Goal: Task Accomplishment & Management: Use online tool/utility

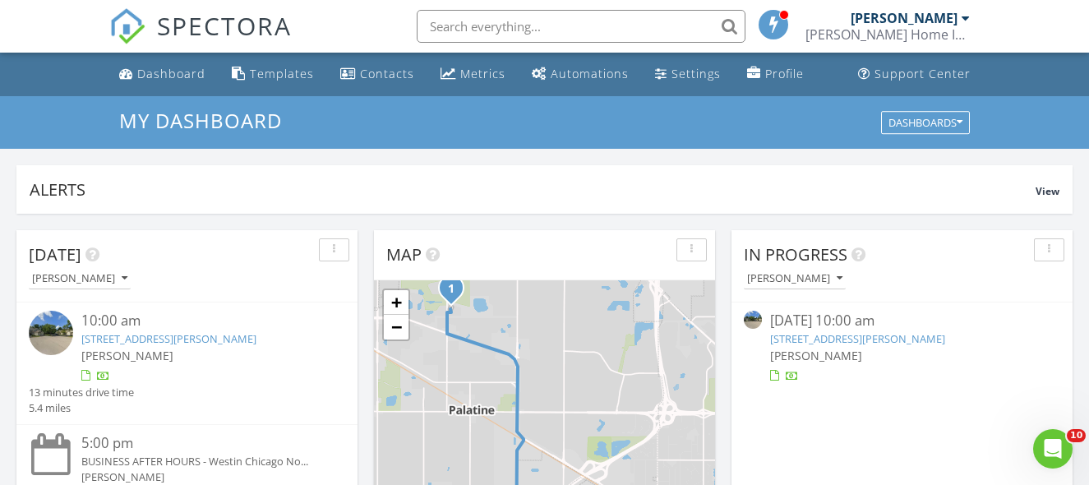
click at [246, 323] on div "10:00 am" at bounding box center [199, 321] width 237 height 21
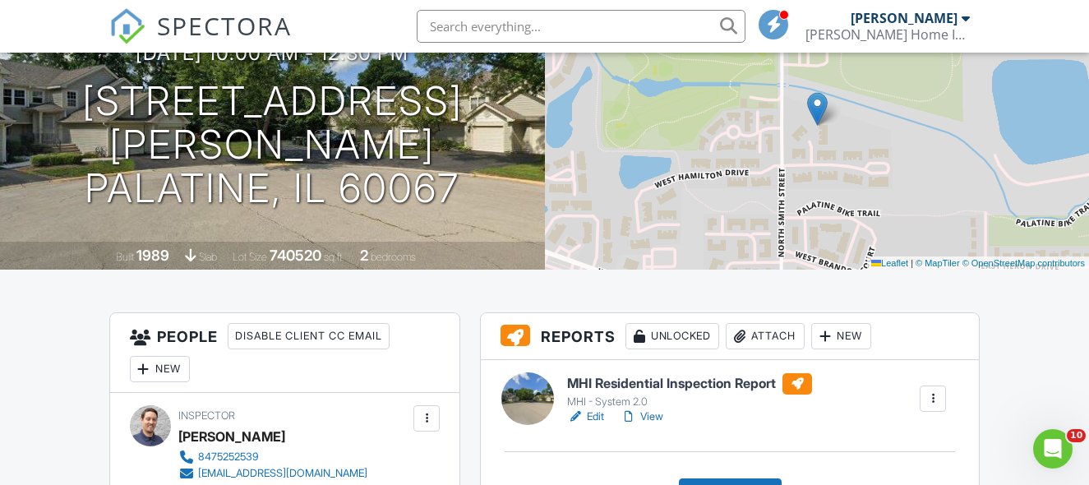
scroll to position [235, 0]
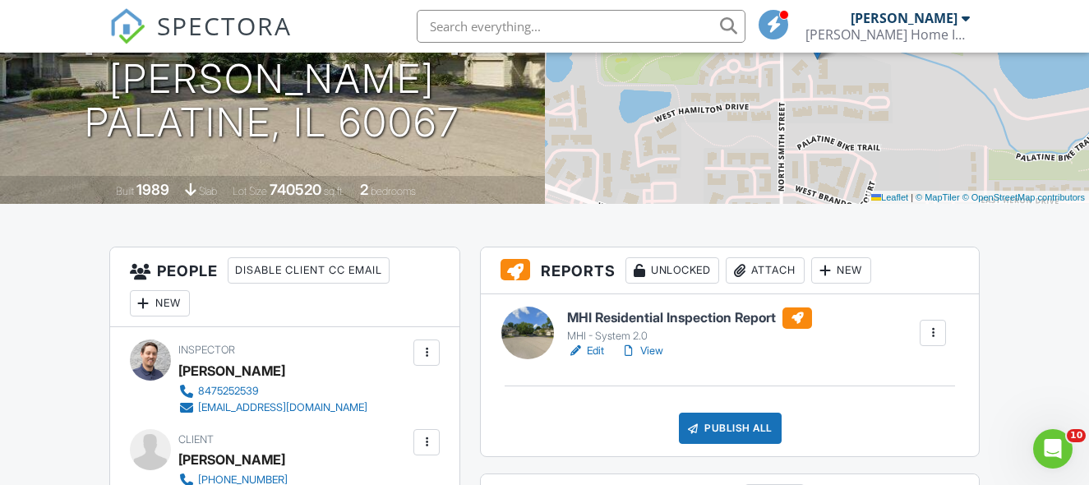
click at [583, 346] on div at bounding box center [575, 351] width 16 height 16
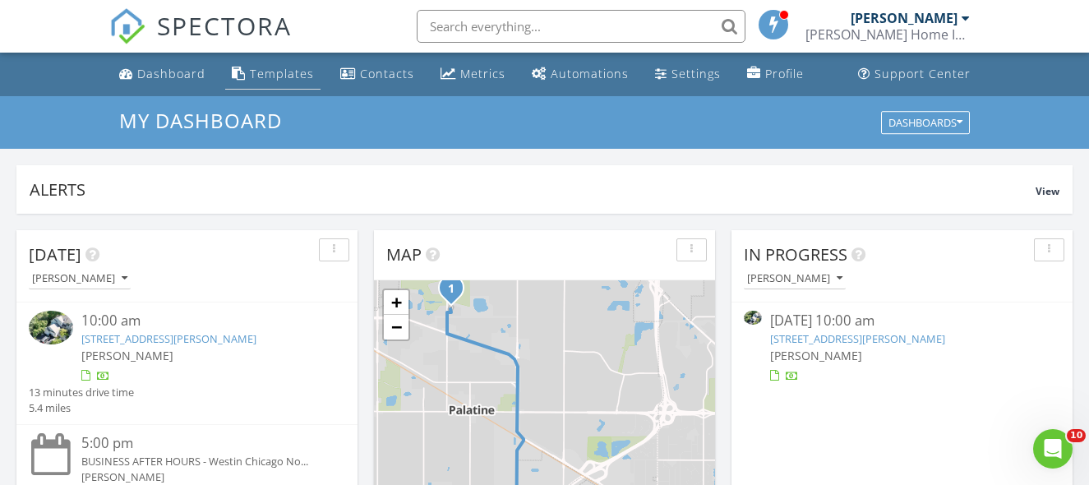
click at [282, 88] on link "Templates" at bounding box center [272, 74] width 95 height 30
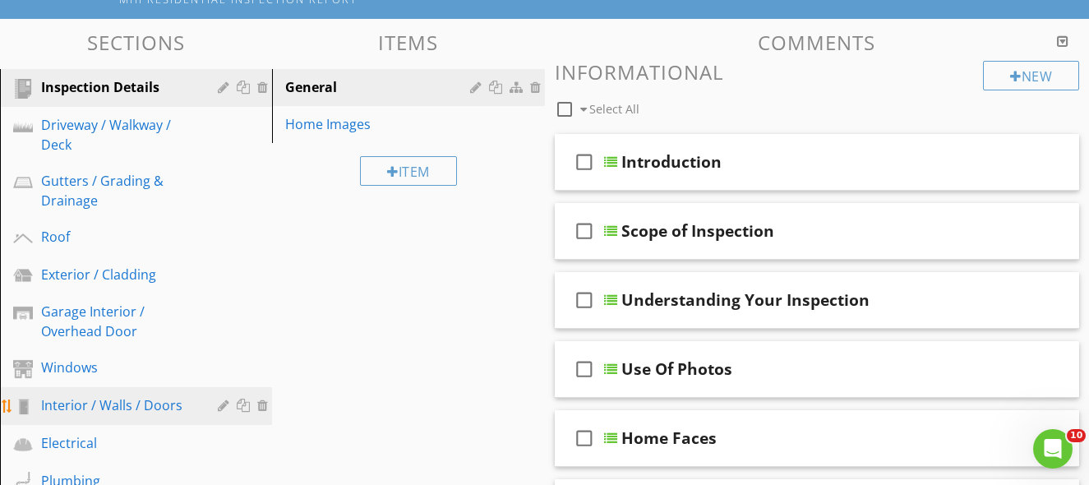
scroll to position [162, 0]
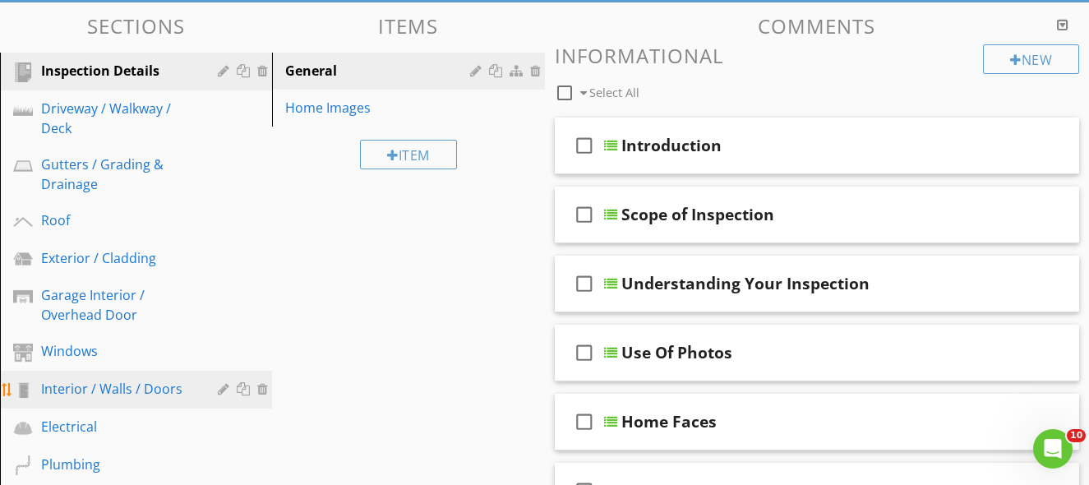
click at [161, 395] on div "Interior / Walls / Doors" at bounding box center [117, 389] width 153 height 20
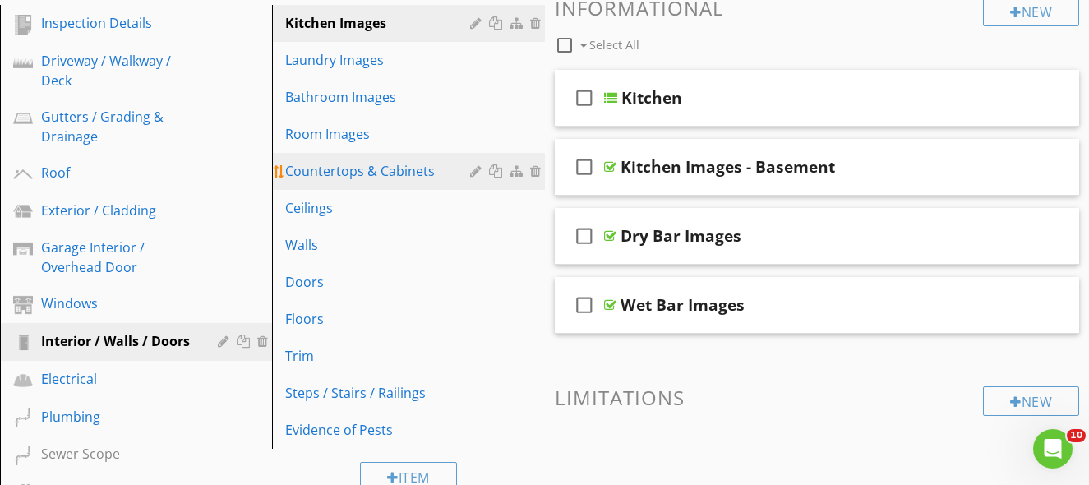
scroll to position [209, 0]
click at [410, 177] on div "Countertops & Cabinets" at bounding box center [379, 172] width 189 height 20
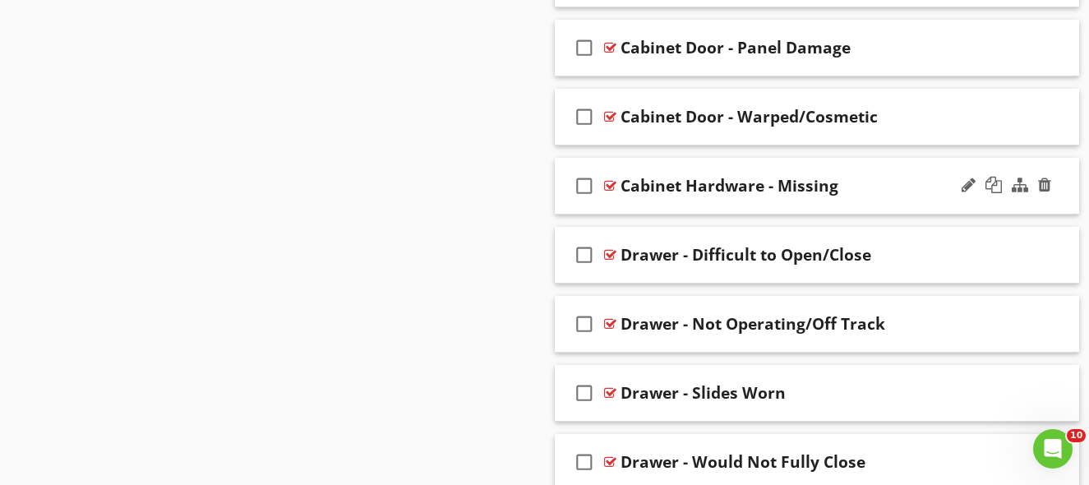
scroll to position [1727, 0]
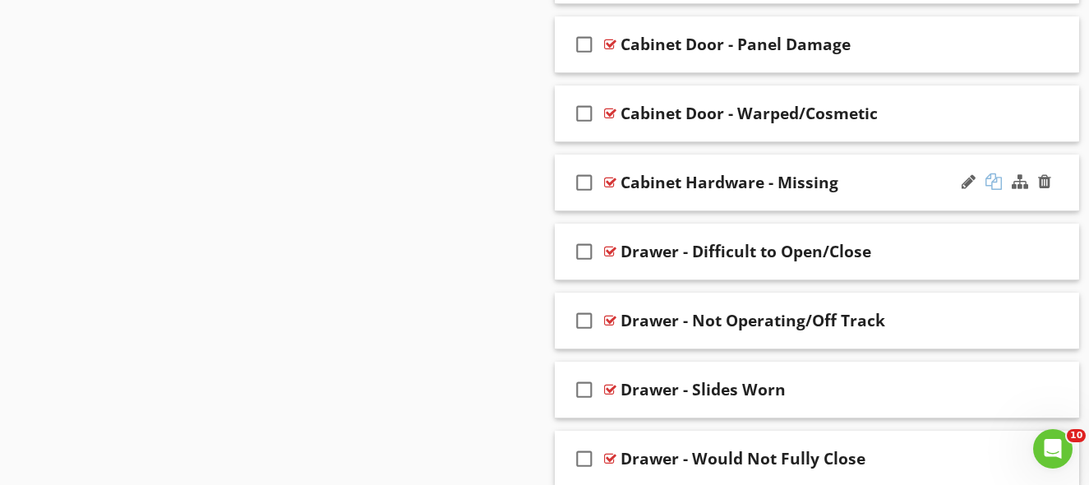
click at [994, 181] on div at bounding box center [993, 181] width 16 height 16
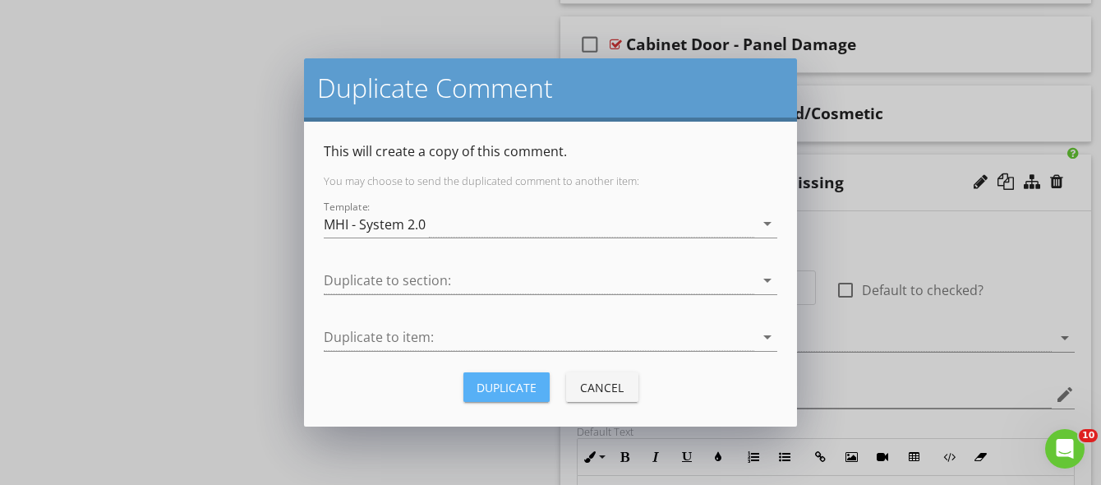
click at [530, 383] on div "Duplicate" at bounding box center [507, 387] width 60 height 17
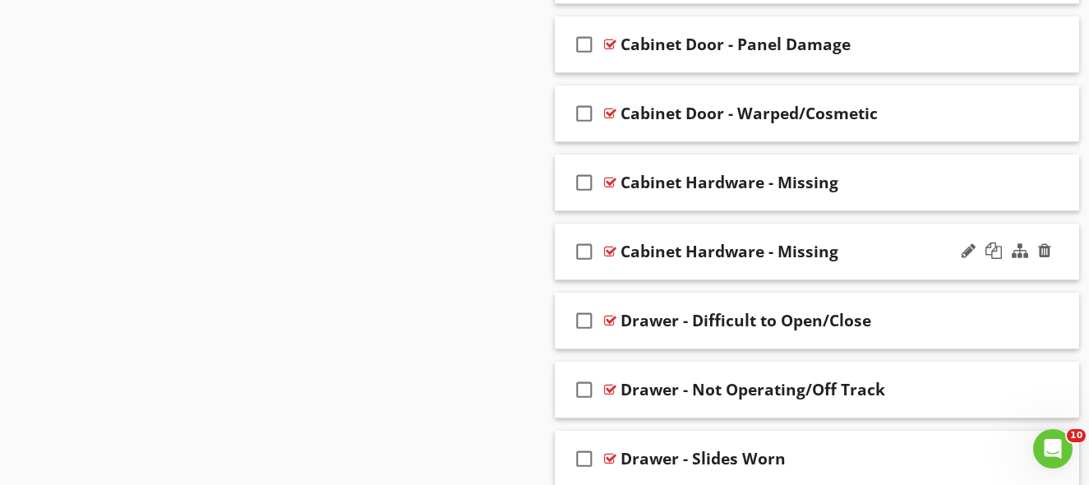
click at [864, 255] on div "Cabinet Hardware - Missing" at bounding box center [804, 252] width 369 height 20
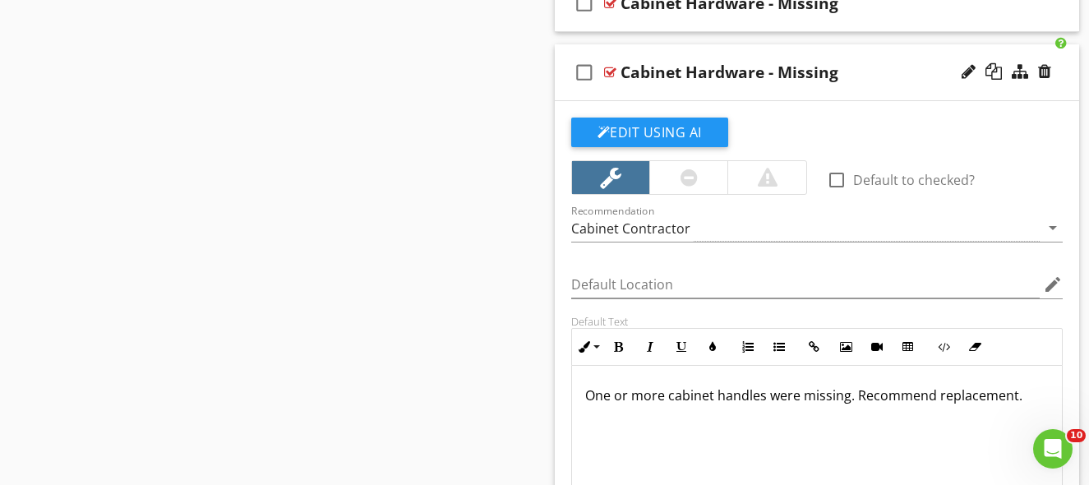
scroll to position [1907, 0]
drag, startPoint x: 552, startPoint y: 359, endPoint x: 540, endPoint y: 360, distance: 12.4
click at [723, 73] on div "Cabinet Hardware - Missing" at bounding box center [729, 72] width 218 height 20
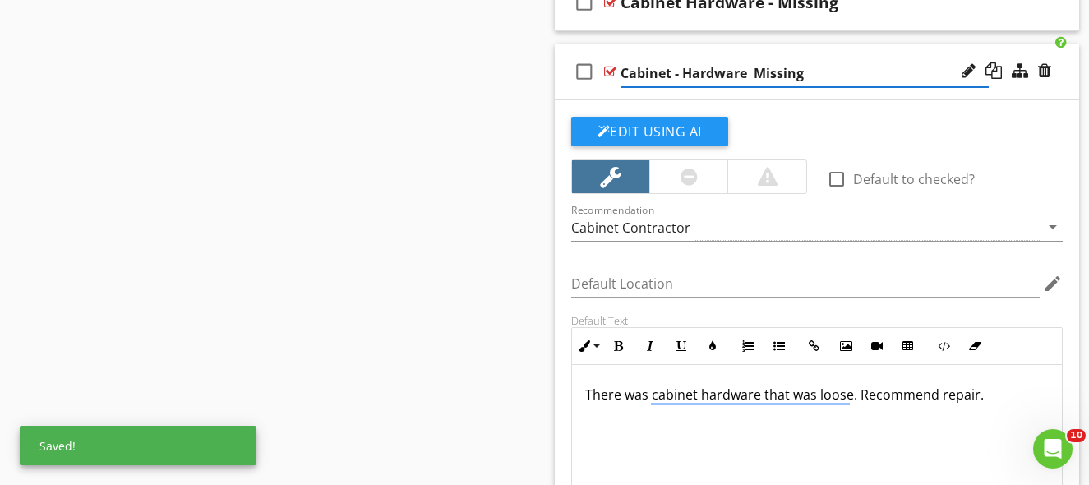
type input "Cabinet - Hardware Missing"
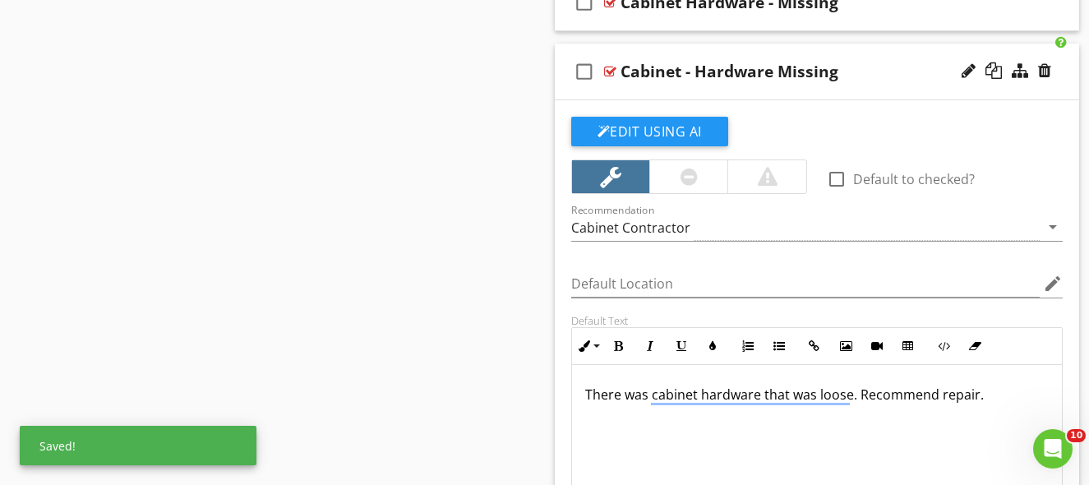
click at [871, 69] on div "Cabinet - Hardware Missing" at bounding box center [804, 72] width 369 height 20
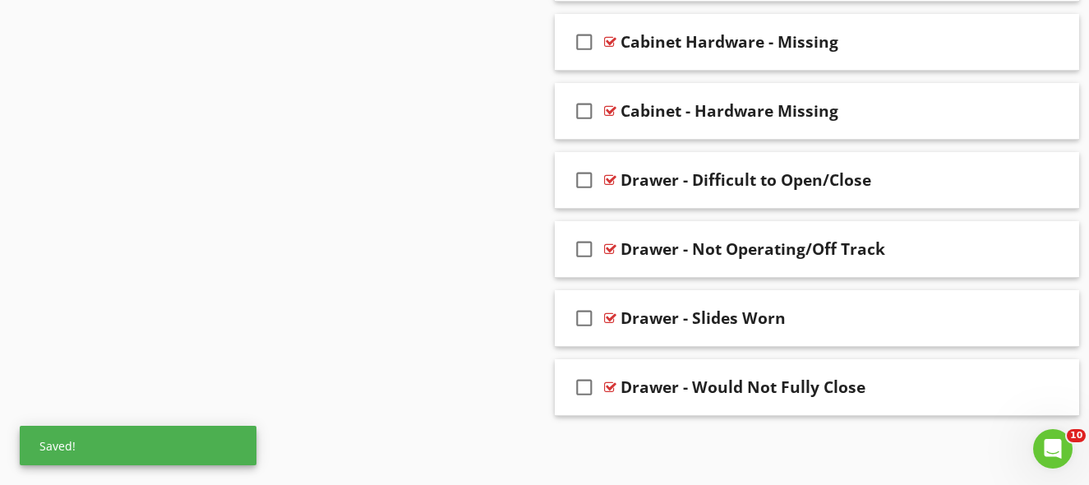
scroll to position [1868, 0]
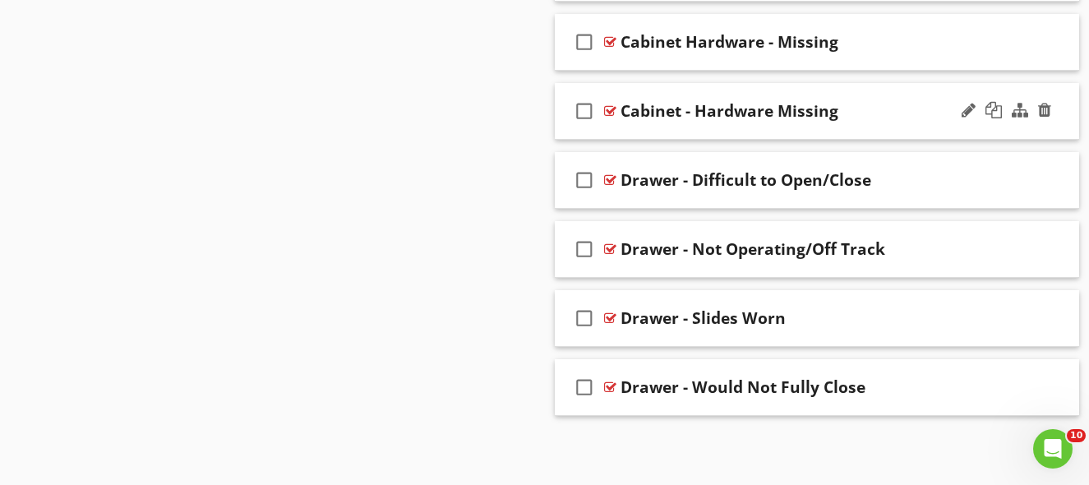
click at [874, 126] on div "check_box_outline_blank Cabinet - Hardware Missing" at bounding box center [817, 111] width 525 height 57
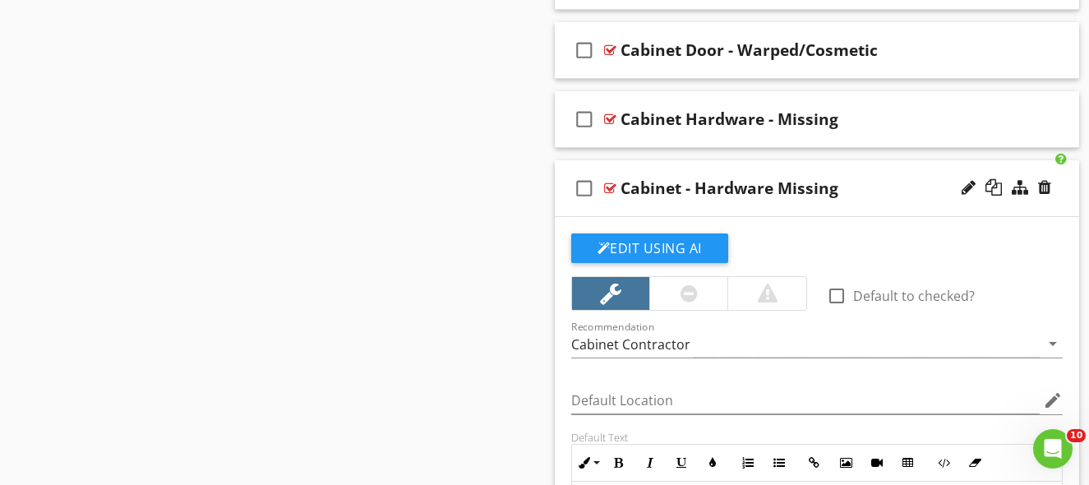
scroll to position [1790, 0]
click at [729, 124] on div "Cabinet Hardware - Missing" at bounding box center [729, 120] width 218 height 20
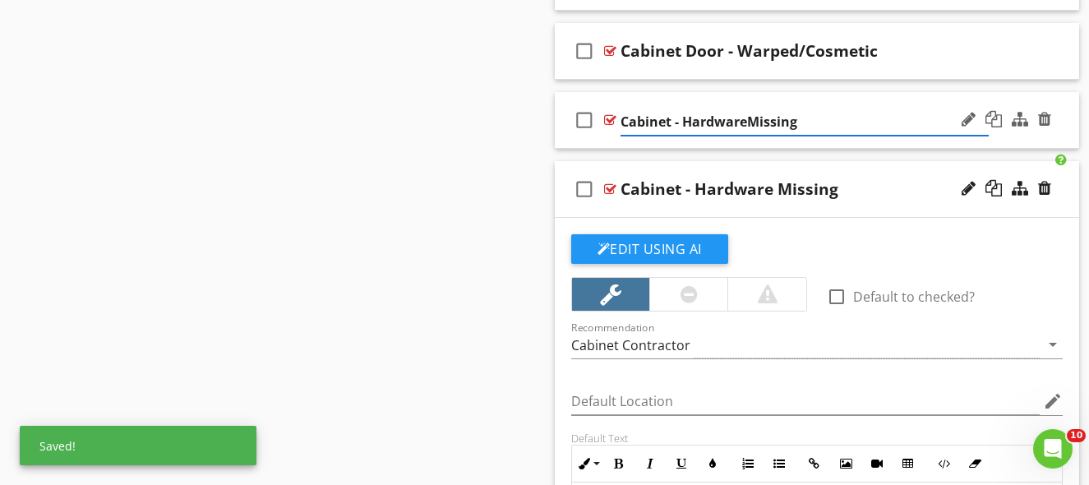
type input "Cabinet - Hardware Missing"
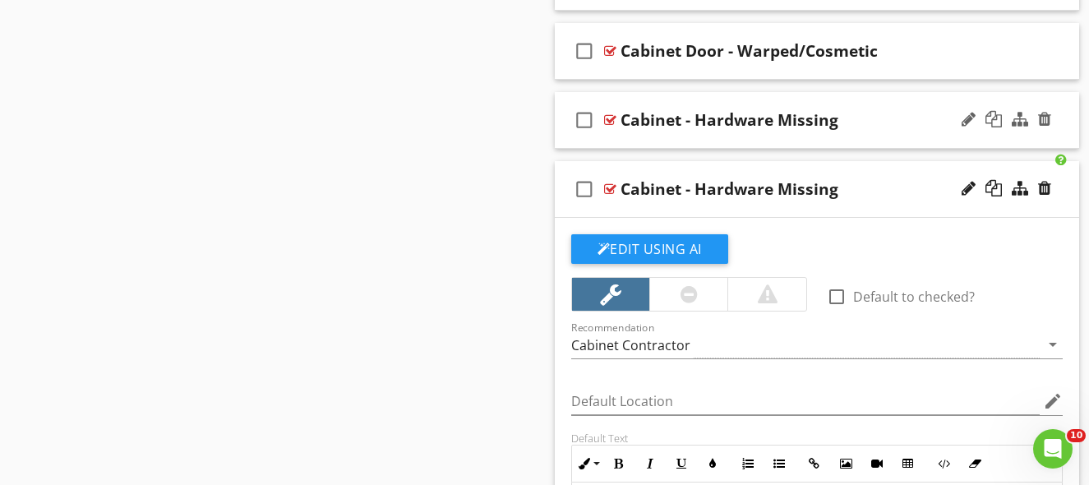
click at [885, 195] on div "Cabinet - Hardware Missing" at bounding box center [804, 189] width 369 height 20
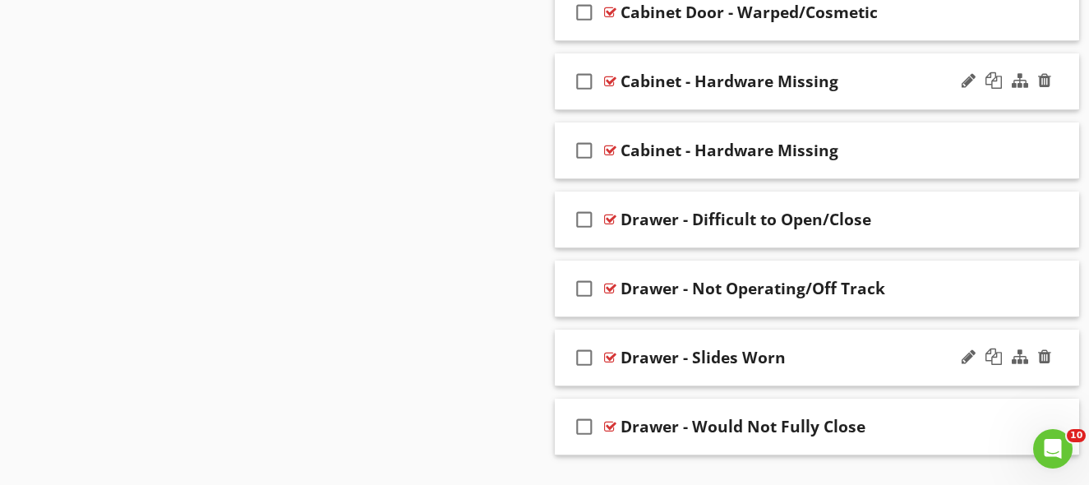
scroll to position [1868, 0]
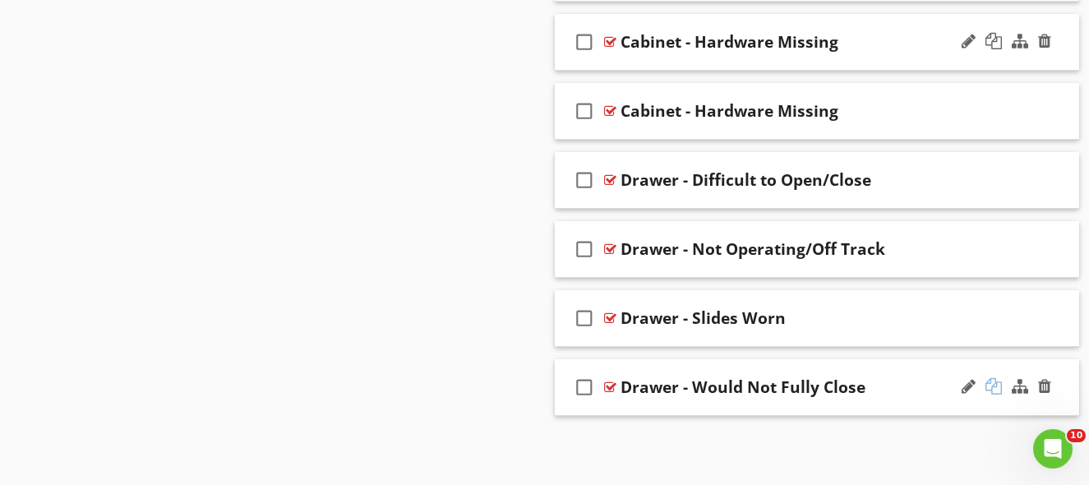
click at [992, 386] on div at bounding box center [993, 386] width 16 height 16
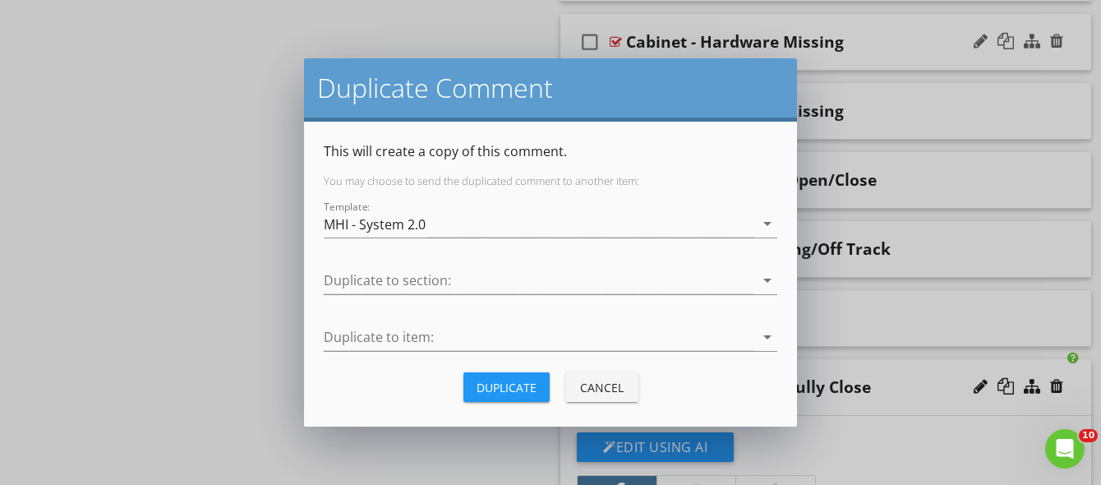
click at [550, 391] on div "Duplicate Cancel" at bounding box center [551, 386] width 454 height 39
click at [486, 385] on div "Duplicate" at bounding box center [507, 387] width 60 height 17
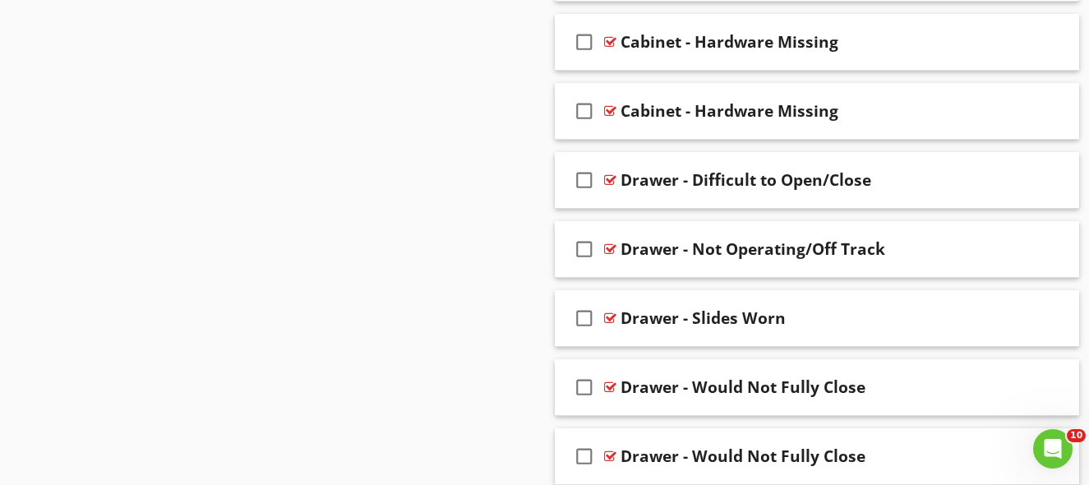
scroll to position [1937, 0]
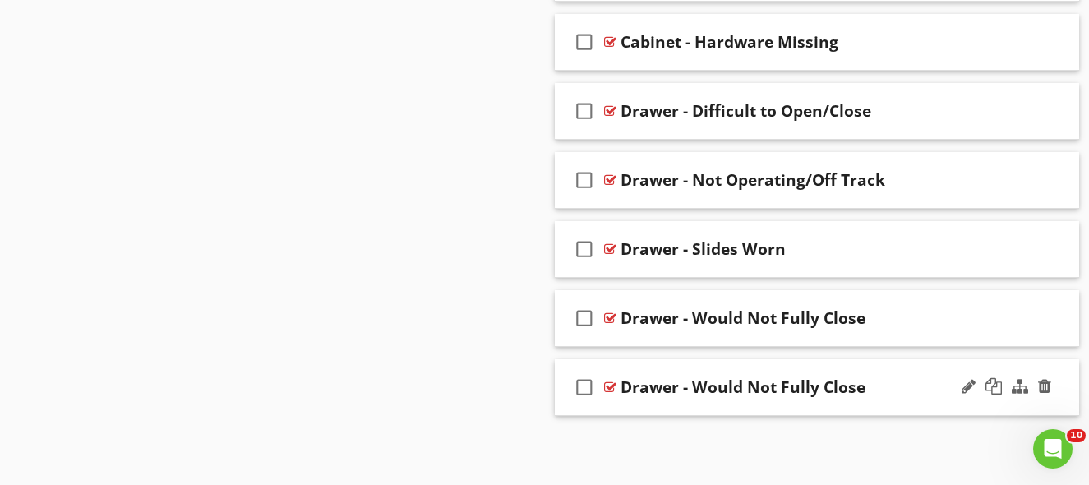
click at [874, 385] on div "Drawer - Would Not Fully Close" at bounding box center [804, 387] width 369 height 20
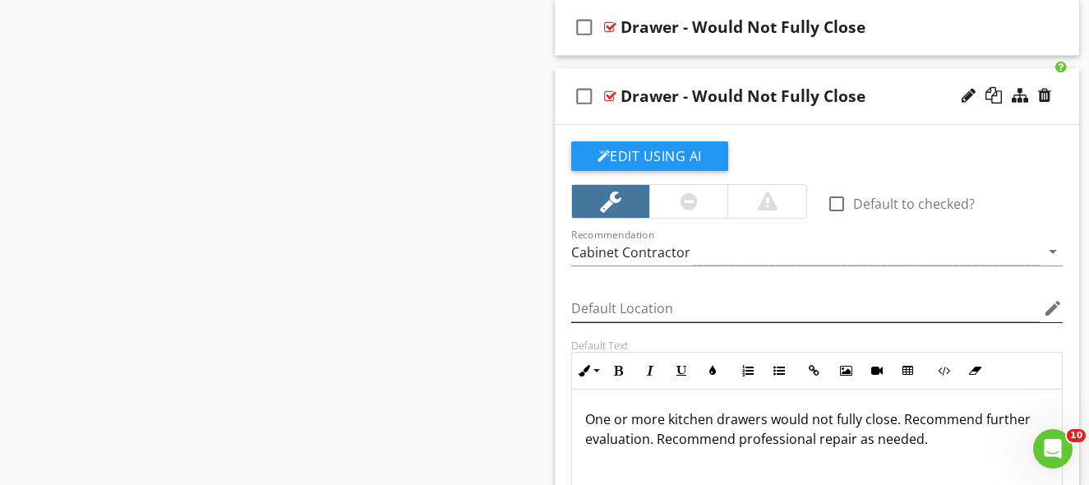
scroll to position [2233, 0]
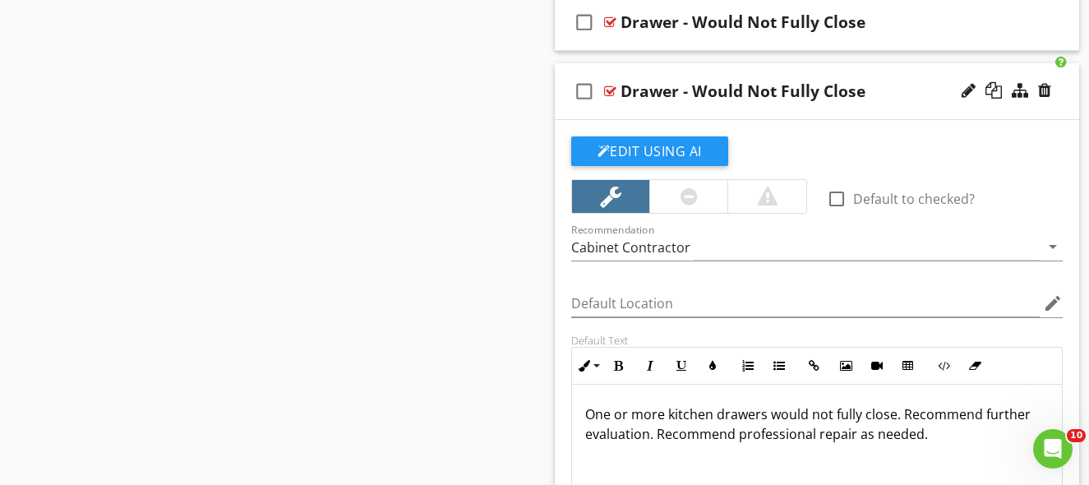
click at [758, 90] on div "Drawer - Would Not Fully Close" at bounding box center [742, 91] width 245 height 20
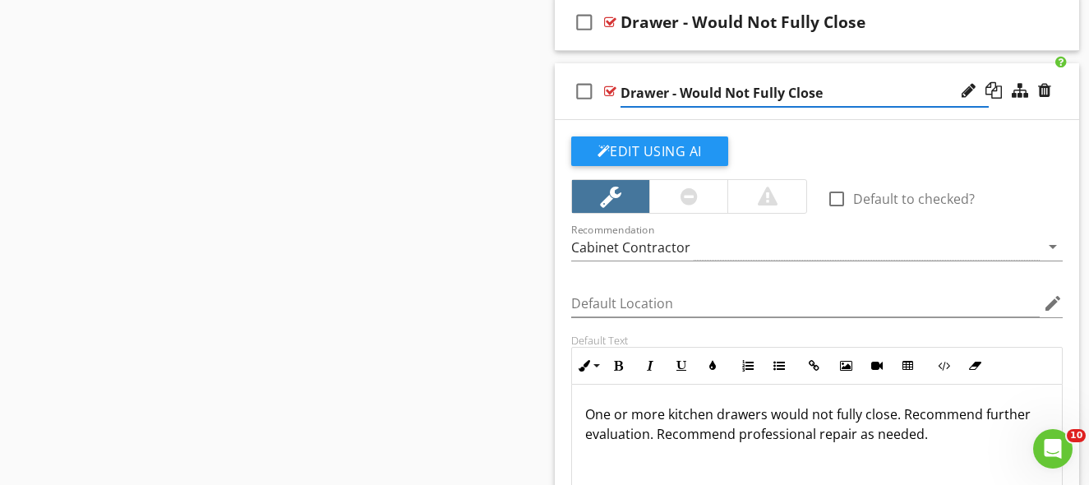
click at [758, 90] on input "Drawer - Would Not Fully Close" at bounding box center [804, 93] width 369 height 27
type input "Lazy Susan - Operation Poor"
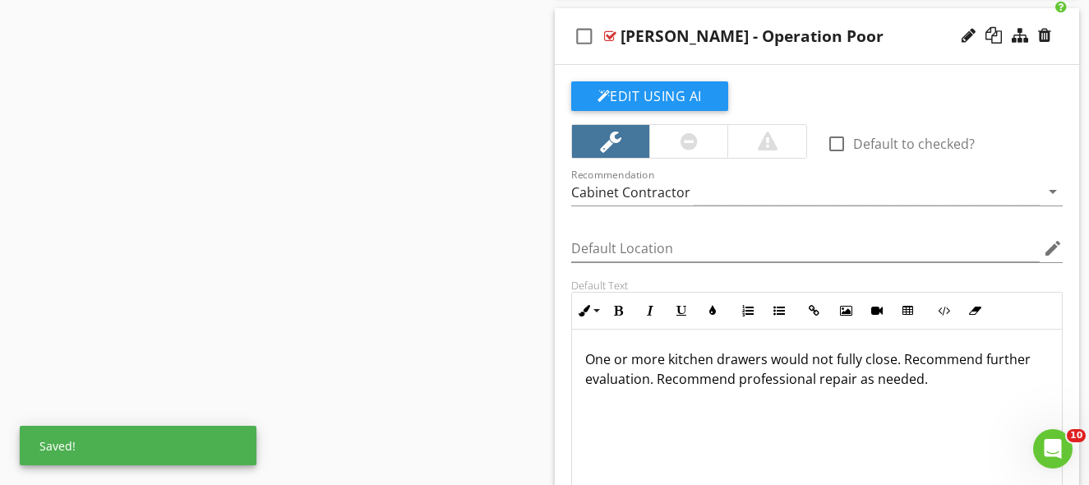
scroll to position [2322, 0]
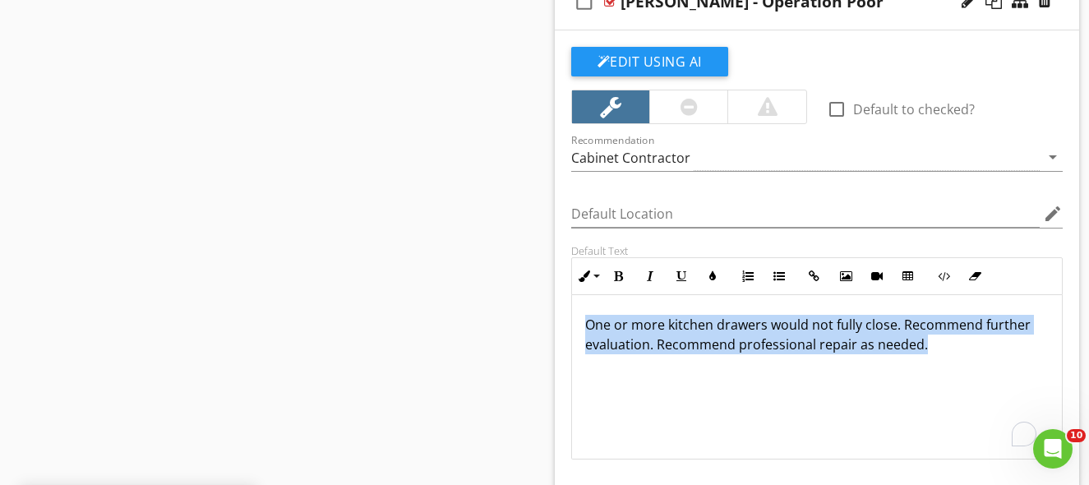
drag, startPoint x: 924, startPoint y: 394, endPoint x: 345, endPoint y: 205, distance: 608.9
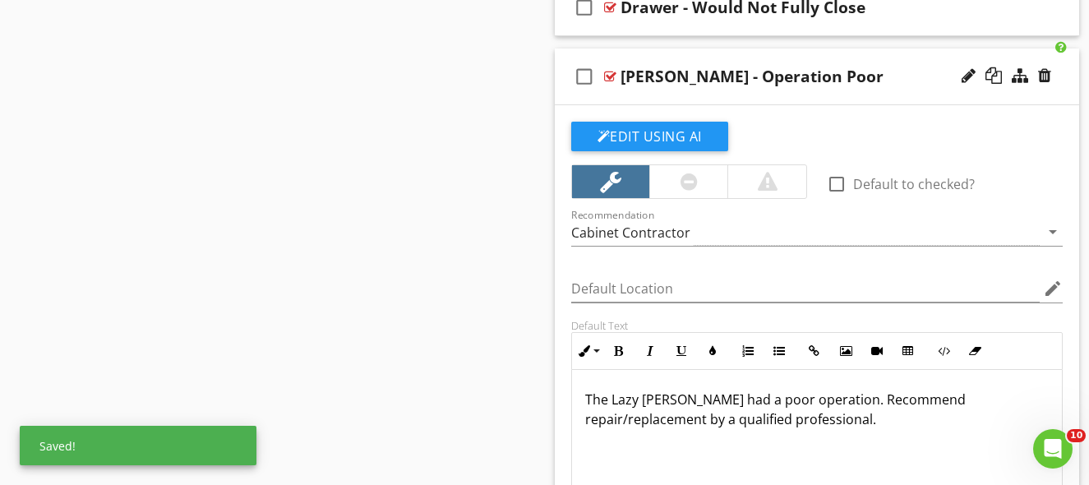
scroll to position [2180, 0]
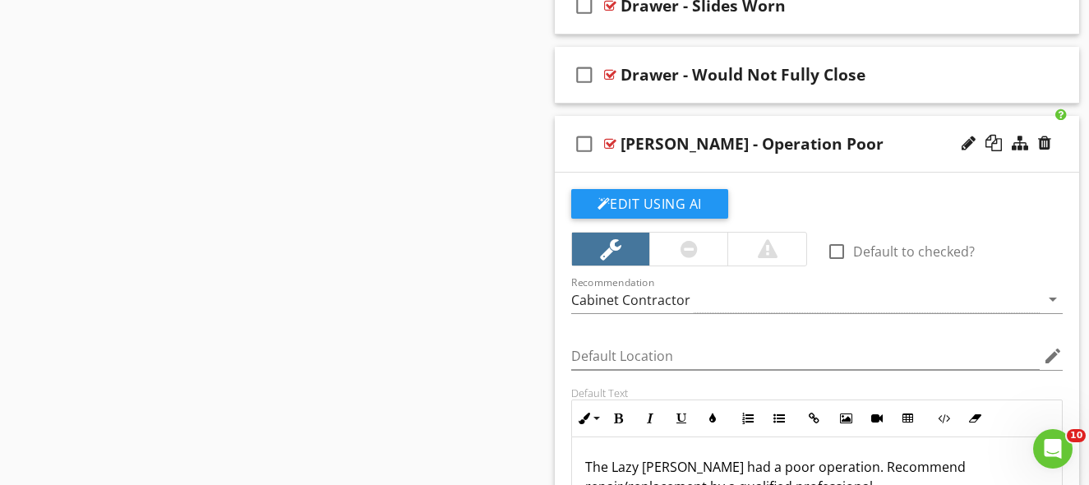
click at [910, 145] on div "Lazy Susan - Operation Poor" at bounding box center [804, 144] width 369 height 20
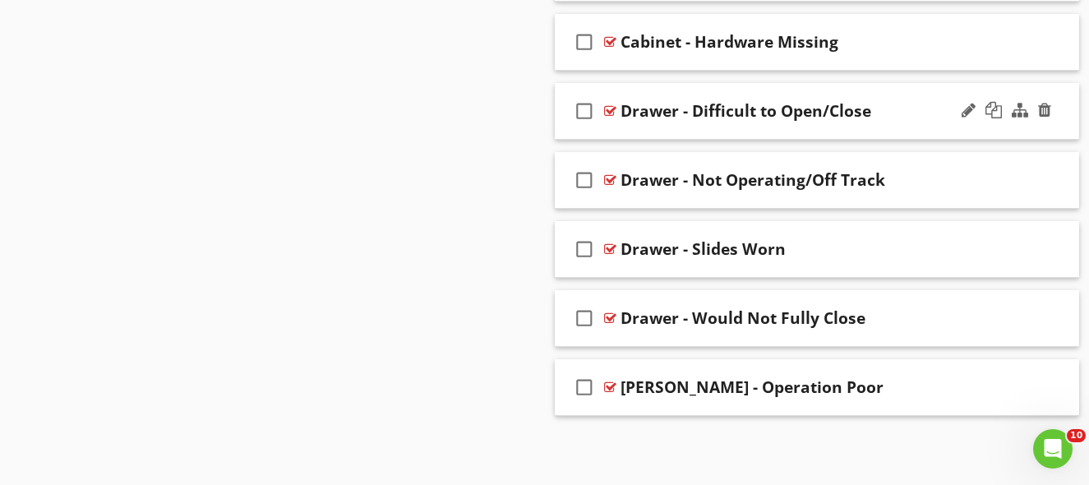
scroll to position [1937, 0]
click at [865, 389] on div "Lazy Susan - Operation Poor" at bounding box center [804, 387] width 369 height 20
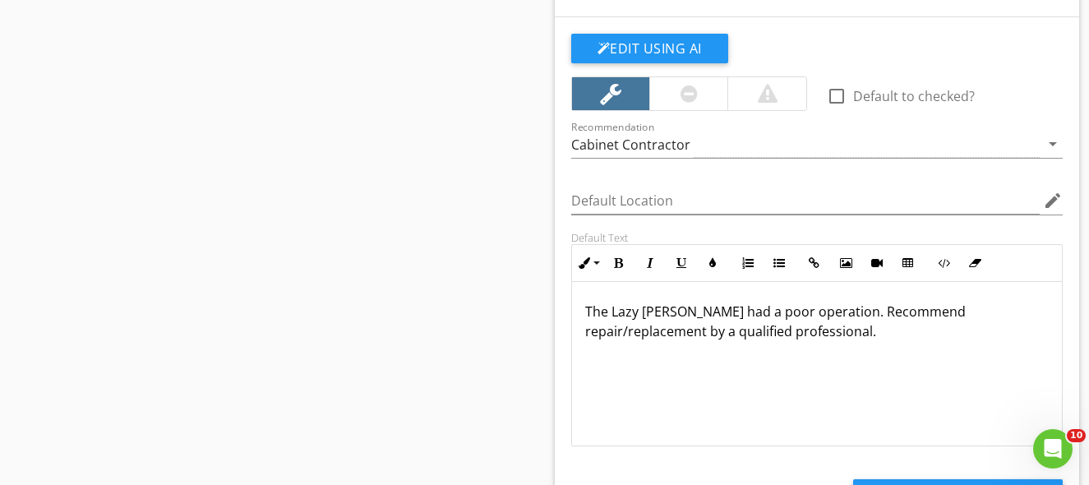
scroll to position [2201, 0]
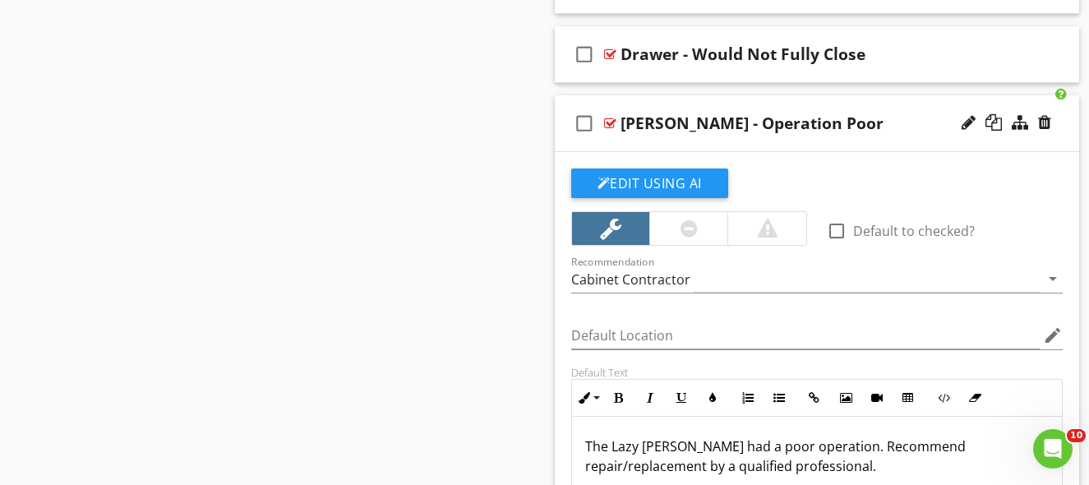
click at [894, 127] on div "Lazy Susan - Operation Poor" at bounding box center [804, 123] width 369 height 20
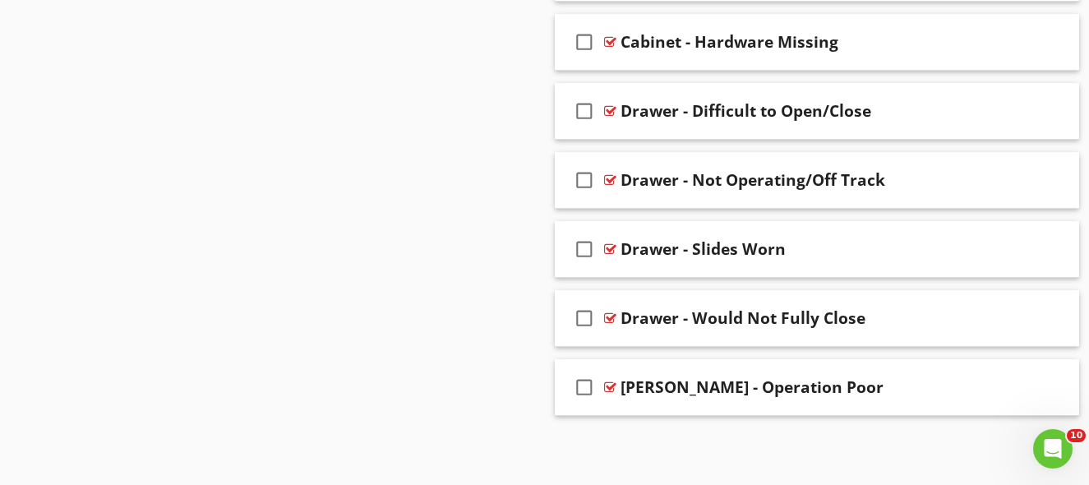
scroll to position [1937, 0]
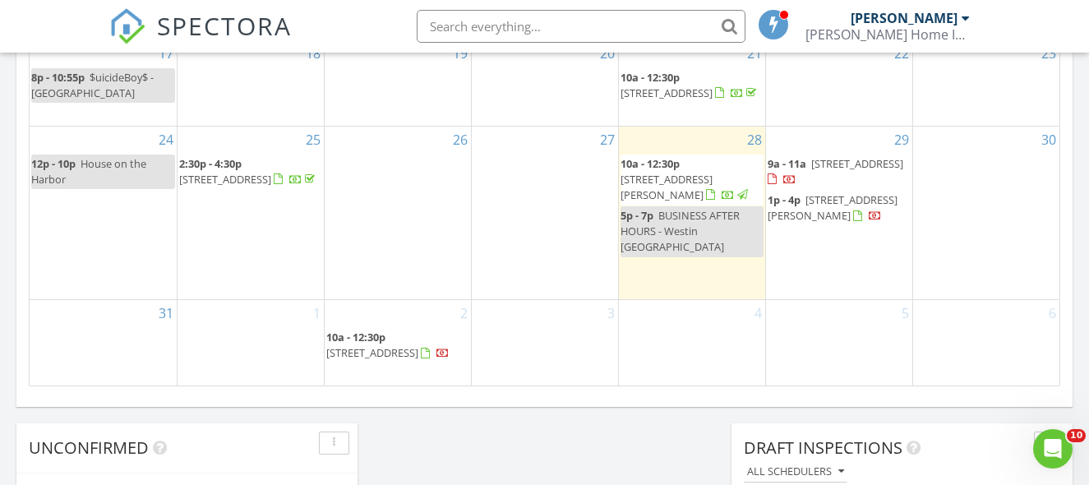
scroll to position [1115, 0]
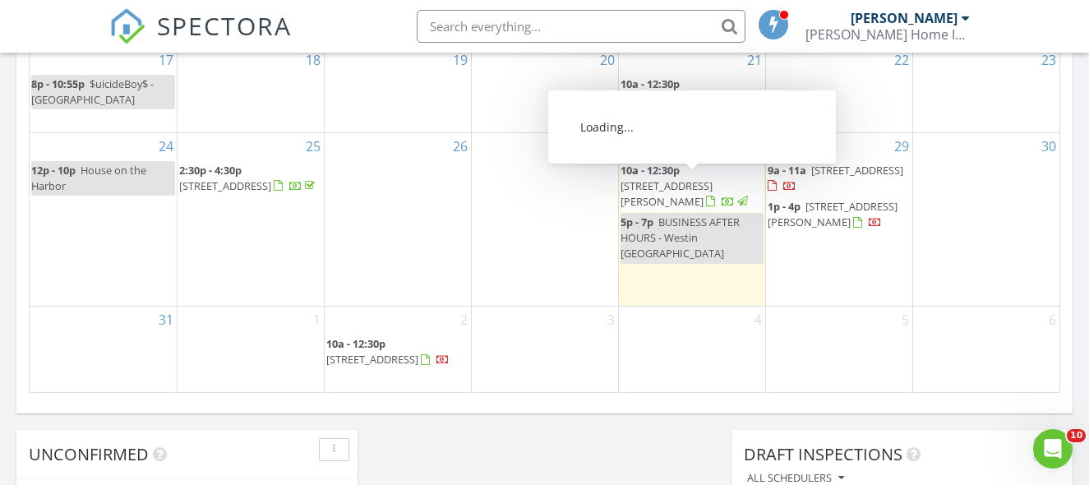
click at [696, 189] on span "889 N Hamilton Ct, Palatine 60067" at bounding box center [666, 193] width 92 height 30
